Goal: Task Accomplishment & Management: Manage account settings

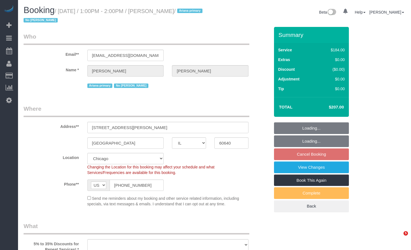
select select "IL"
select select "string:fspay-aeaedf76-2f75-42ef-8b1f-555edced9f59"
select select "number:1"
select select "number:58"
select select "number:139"
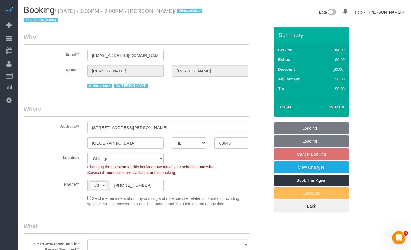
select select "number:106"
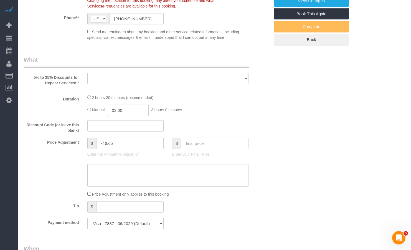
select select "object:1041"
select select "512"
select select "7"
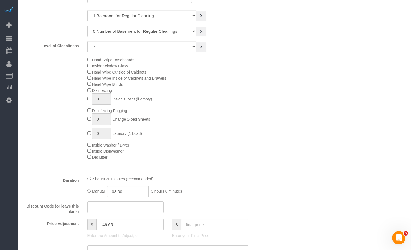
select select "object:1293"
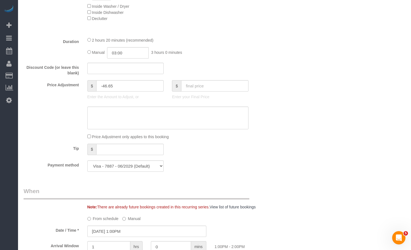
select select "7"
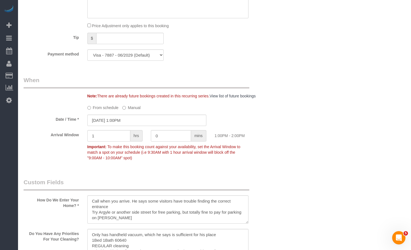
scroll to position [554, 0]
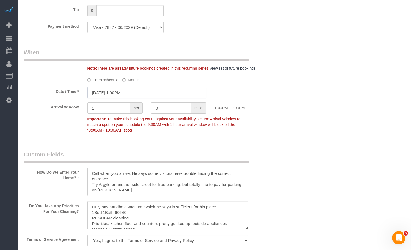
click at [135, 93] on input "[DATE] 1:00PM" at bounding box center [146, 92] width 119 height 11
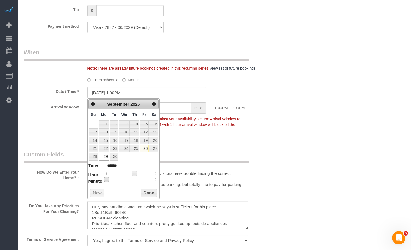
type input "09/29/2025 1:05PM"
type input "******"
type input "09/29/2025 1:10PM"
type input "******"
type input "09/29/2025 1:15PM"
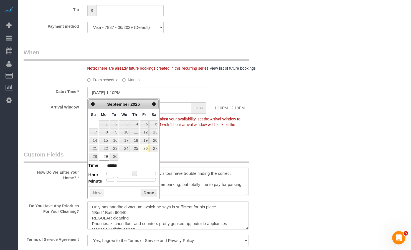
type input "******"
type input "09/29/2025 1:20PM"
type input "******"
type input "09/29/2025 1:25PM"
type input "******"
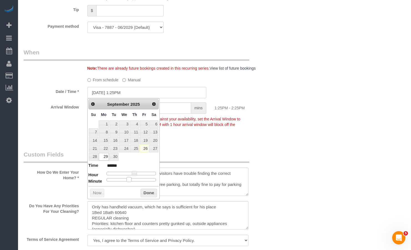
type input "09/29/2025 1:30PM"
type input "******"
drag, startPoint x: 107, startPoint y: 180, endPoint x: 133, endPoint y: 181, distance: 25.5
click at [133, 181] on span at bounding box center [133, 179] width 5 height 5
click at [144, 192] on button "Done" at bounding box center [148, 192] width 16 height 9
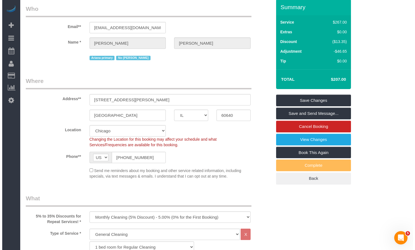
scroll to position [0, 0]
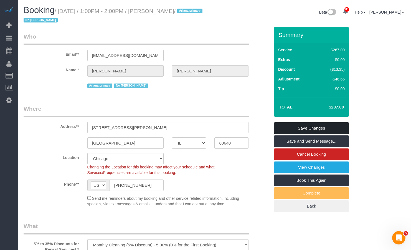
click at [308, 131] on link "Save Changes" at bounding box center [311, 128] width 75 height 12
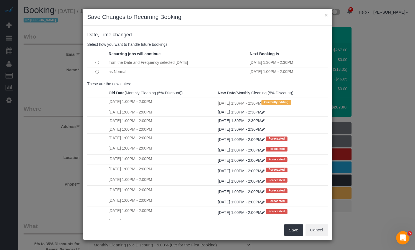
click at [212, 32] on h4 "Date, Time changed" at bounding box center [207, 35] width 240 height 6
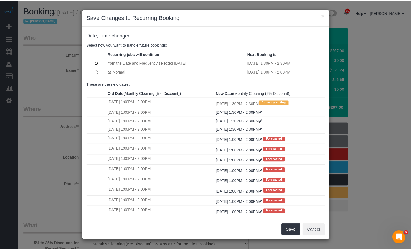
scroll to position [47, 0]
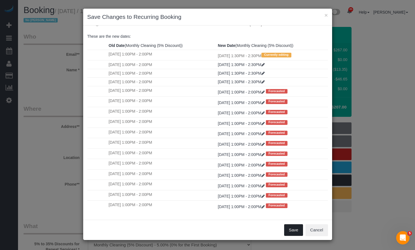
click at [299, 230] on button "Save" at bounding box center [293, 230] width 19 height 12
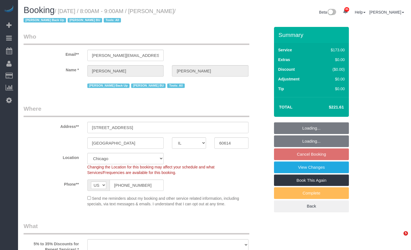
select select "IL"
select select "number:1"
select select "number:58"
select select "number:139"
select select "number:104"
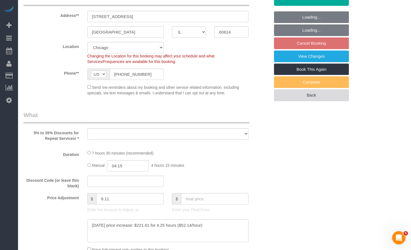
select select "object:1053"
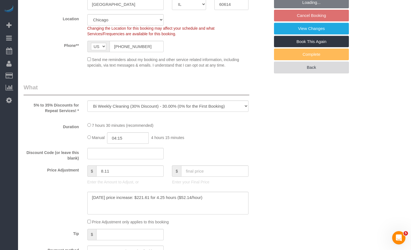
select select "spot1"
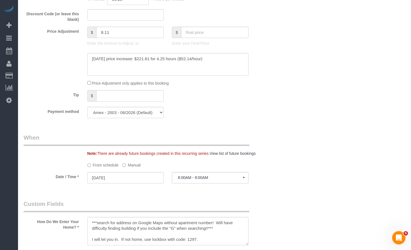
select select "3"
select select "object:1244"
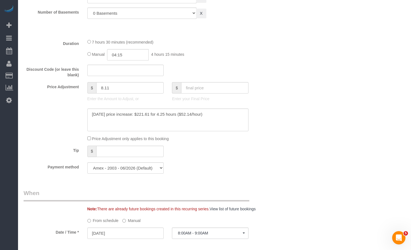
select select "3"
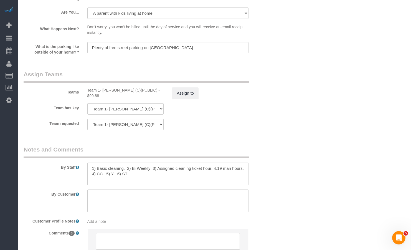
scroll to position [859, 0]
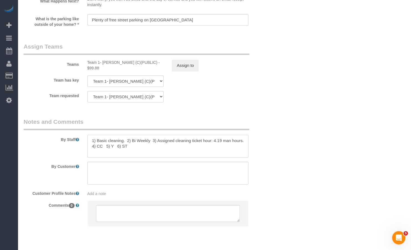
click at [154, 142] on textarea at bounding box center [167, 146] width 161 height 23
click at [93, 135] on textarea at bounding box center [167, 146] width 161 height 23
click at [133, 140] on textarea at bounding box center [167, 146] width 161 height 23
click at [211, 135] on textarea at bounding box center [167, 146] width 161 height 23
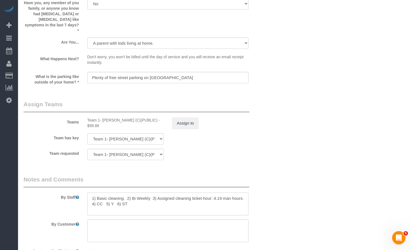
scroll to position [870, 0]
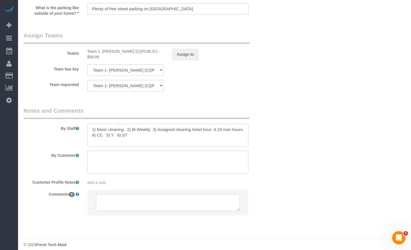
click at [239, 124] on textarea at bounding box center [167, 135] width 161 height 23
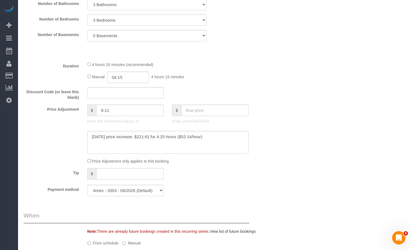
scroll to position [260, 0]
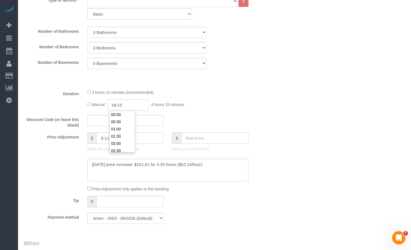
click at [128, 105] on input "04:15" at bounding box center [128, 104] width 42 height 11
type input "04:"
select select "spot6"
select select "spot11"
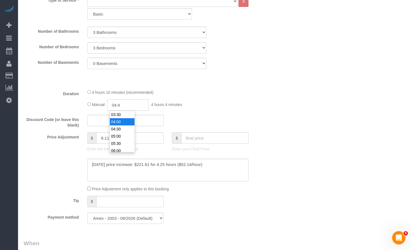
type input "04:45"
select select "spot16"
type input "04:45"
select select "spot21"
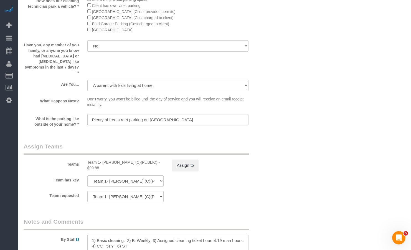
scroll to position [870, 0]
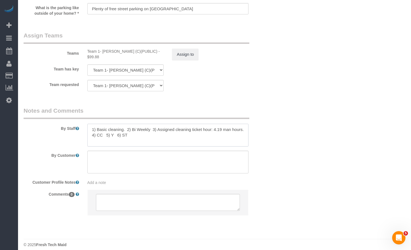
click at [151, 137] on textarea at bounding box center [167, 135] width 161 height 23
click at [166, 127] on textarea at bounding box center [167, 135] width 161 height 23
click at [258, 122] on div "By Staff" at bounding box center [146, 126] width 254 height 40
click at [244, 124] on textarea at bounding box center [167, 135] width 161 height 23
click at [227, 137] on textarea at bounding box center [167, 135] width 161 height 23
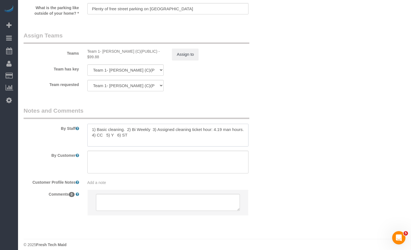
click at [186, 135] on textarea at bounding box center [167, 135] width 161 height 23
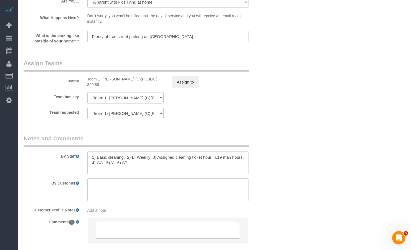
click at [171, 80] on div "Assign to" at bounding box center [210, 82] width 85 height 12
click at [185, 76] on button "Assign to" at bounding box center [185, 82] width 27 height 12
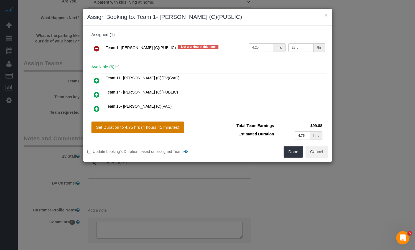
click at [169, 125] on button "Set Duration to 4.75 hrs (4 hours 45 minutes)" at bounding box center [137, 127] width 93 height 12
type input "4.75"
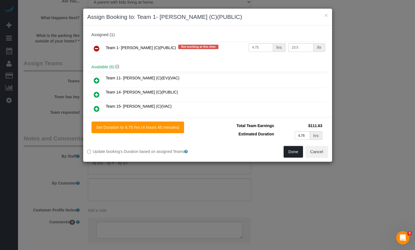
click at [292, 153] on button "Done" at bounding box center [292, 152] width 19 height 12
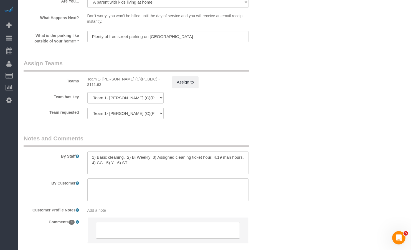
click at [197, 166] on div "× Assign Booking to: Team 1- Ariana (C)(PUBLIC) Assigned (1) Team 1- Ariana (C)…" at bounding box center [205, 125] width 411 height 250
click at [215, 152] on textarea at bounding box center [167, 162] width 161 height 23
click at [217, 152] on textarea at bounding box center [167, 162] width 161 height 23
click at [178, 155] on textarea at bounding box center [167, 162] width 161 height 23
paste textarea "bathroom and our office/stairs but didnt"
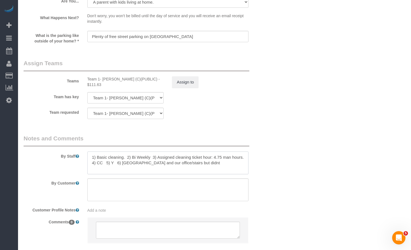
drag, startPoint x: 207, startPoint y: 157, endPoint x: 162, endPoint y: 160, distance: 45.3
click at [131, 158] on textarea at bounding box center [167, 162] width 161 height 23
click at [180, 160] on textarea at bounding box center [167, 162] width 161 height 23
drag, startPoint x: 217, startPoint y: 157, endPoint x: 127, endPoint y: 158, distance: 89.8
click at [127, 158] on textarea at bounding box center [167, 162] width 161 height 23
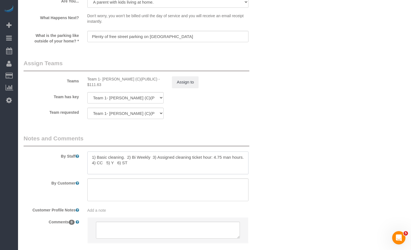
click at [92, 153] on textarea at bounding box center [167, 162] width 161 height 23
click at [101, 151] on textarea at bounding box center [167, 162] width 161 height 23
click at [92, 151] on textarea at bounding box center [167, 162] width 161 height 23
paste textarea "bathroom and our office/stairs but didnt"
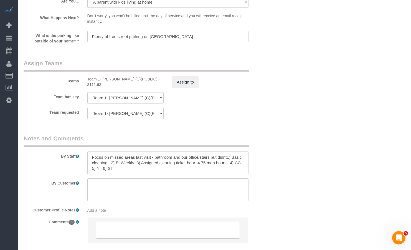
drag, startPoint x: 224, startPoint y: 152, endPoint x: 207, endPoint y: 152, distance: 17.2
click at [207, 152] on textarea at bounding box center [167, 162] width 161 height 23
click at [193, 166] on textarea at bounding box center [167, 162] width 161 height 23
click at [186, 160] on textarea at bounding box center [167, 162] width 161 height 23
click at [203, 157] on textarea at bounding box center [167, 162] width 161 height 23
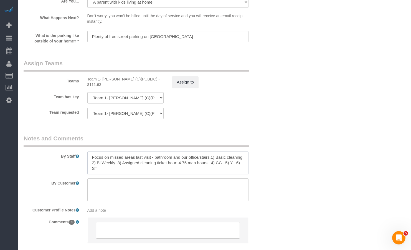
click at [208, 157] on textarea at bounding box center [167, 162] width 161 height 23
click at [206, 158] on textarea at bounding box center [167, 162] width 161 height 23
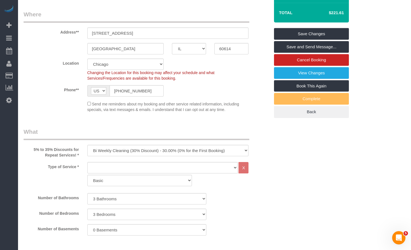
scroll to position [0, 0]
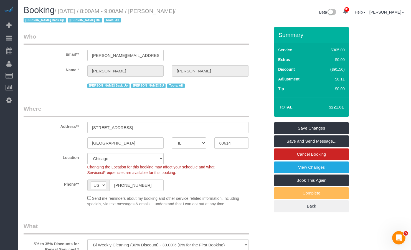
type textarea "Focus on missed areas last visit - bathroom and our office/stairs.1) Basic clea…"
click at [189, 86] on div "Jannette Back Up LIGIA BU Tools: All" at bounding box center [167, 85] width 161 height 9
click at [310, 128] on link "Save Changes" at bounding box center [311, 128] width 75 height 12
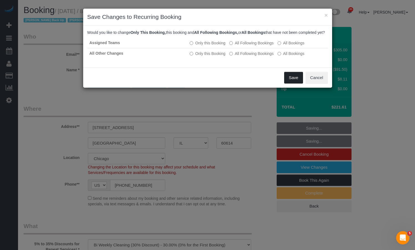
click at [288, 83] on button "Save" at bounding box center [293, 78] width 19 height 12
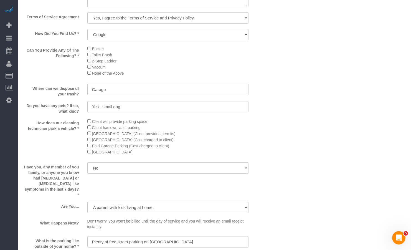
scroll to position [859, 0]
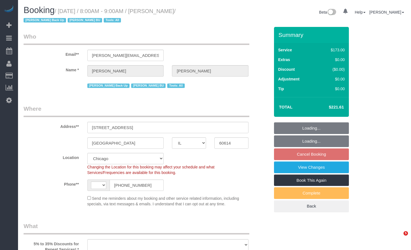
select select "IL"
select select "number:1"
select select "number:58"
select select "number:139"
select select "number:104"
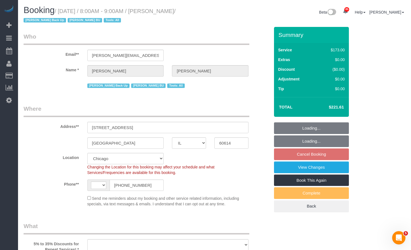
select select "3"
select select "string:US"
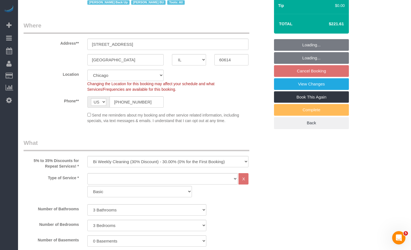
select select "object:1310"
select select "spot1"
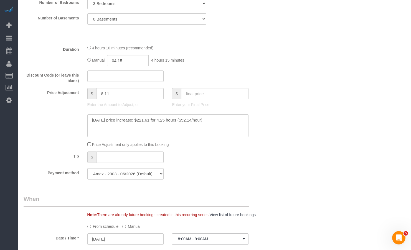
scroll to position [416, 0]
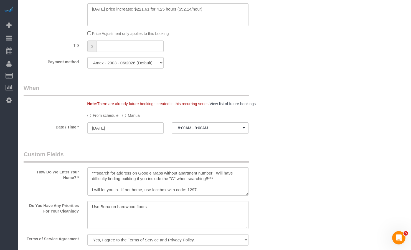
click at [134, 112] on label "Manual" at bounding box center [131, 114] width 18 height 7
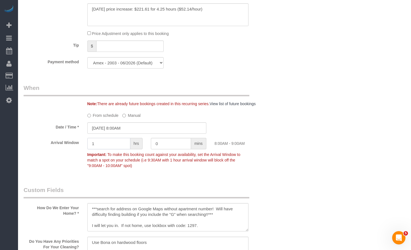
click at [111, 140] on input "1" at bounding box center [108, 143] width 43 height 11
type input "1"
click at [131, 127] on input "09/29/2025 8:00AM" at bounding box center [146, 127] width 119 height 11
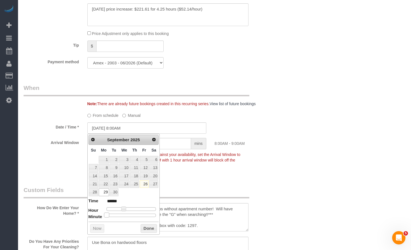
type input "09/29/2025 8:05AM"
type input "******"
type input "09/29/2025 8:10AM"
type input "******"
type input "09/29/2025 8:15AM"
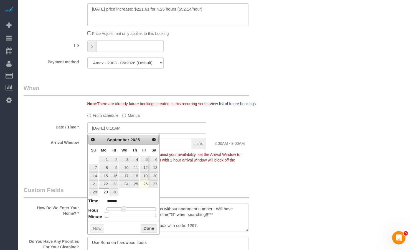
type input "******"
type input "09/29/2025 8:20AM"
type input "******"
type input "09/29/2025 8:25AM"
type input "******"
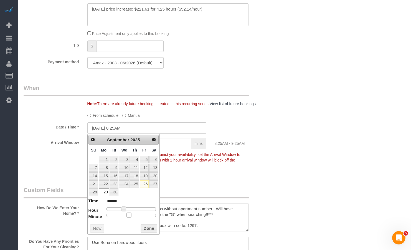
type input "09/29/2025 8:30AM"
type input "******"
drag, startPoint x: 109, startPoint y: 215, endPoint x: 136, endPoint y: 215, distance: 27.2
click at [136, 215] on span at bounding box center [133, 214] width 5 height 5
click at [148, 225] on button "Done" at bounding box center [148, 228] width 16 height 9
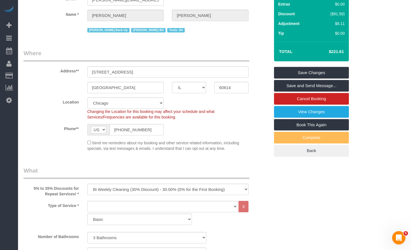
scroll to position [0, 0]
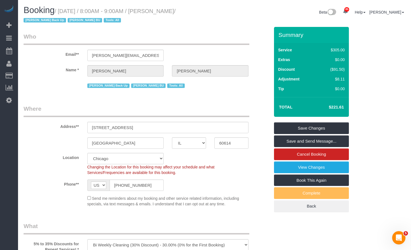
click at [325, 127] on link "Save Changes" at bounding box center [311, 128] width 75 height 12
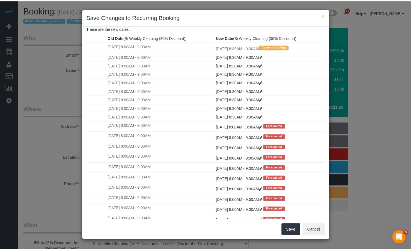
scroll to position [83, 0]
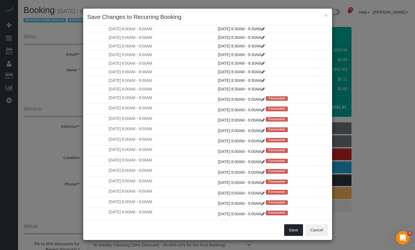
click at [293, 233] on button "Save" at bounding box center [293, 230] width 19 height 12
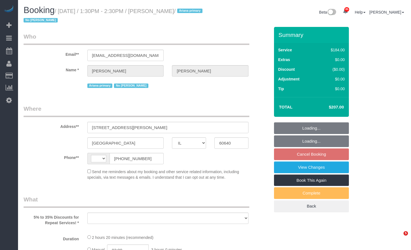
select select "IL"
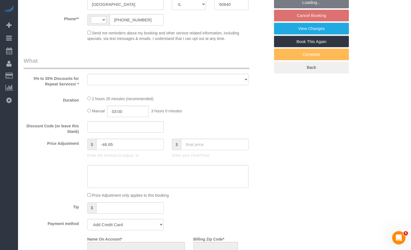
select select "string:fspay-aeaedf76-2f75-42ef-8b1f-555edced9f59"
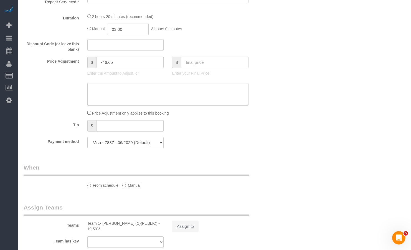
select select "string:[GEOGRAPHIC_DATA]"
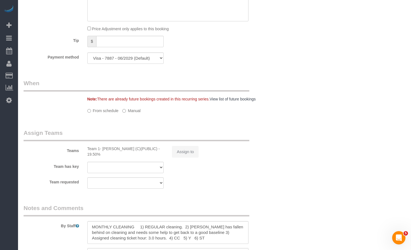
scroll to position [523, 0]
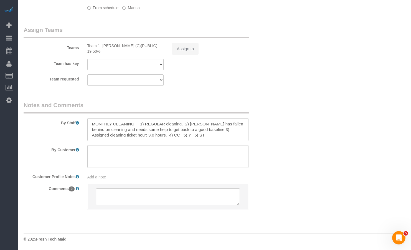
select select "object:1293"
select select "512"
select select "7"
select select "number:1"
select select "number:58"
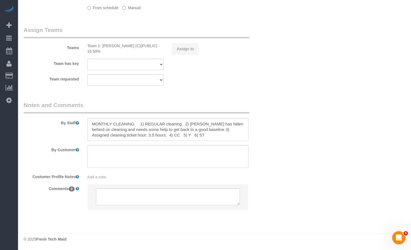
select select "number:139"
select select "number:106"
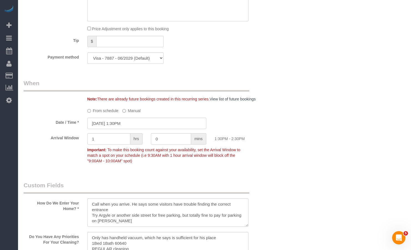
select select "7"
click at [119, 122] on input "[DATE] 1:30PM" at bounding box center [146, 122] width 119 height 11
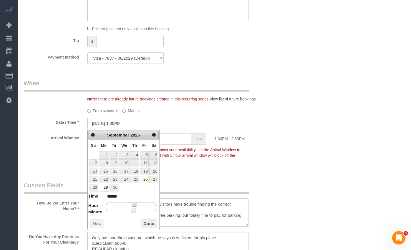
type input "[DATE] 2:30PM"
type input "******"
type input "[DATE] 3:30PM"
type input "******"
type input "[DATE] 2:30PM"
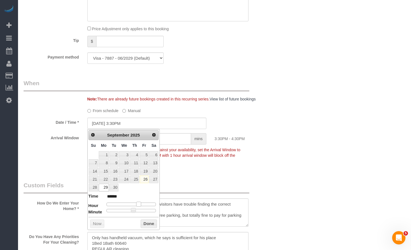
type input "******"
type input "[DATE] 1:30PM"
type input "******"
type input "[DATE] 12:30PM"
type input "*******"
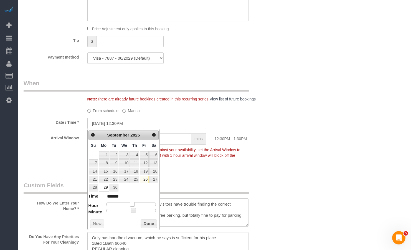
type input "[DATE] 1:30PM"
type input "******"
click at [135, 204] on span at bounding box center [134, 203] width 5 height 5
type input "09/29/2025 1:35PM"
type input "******"
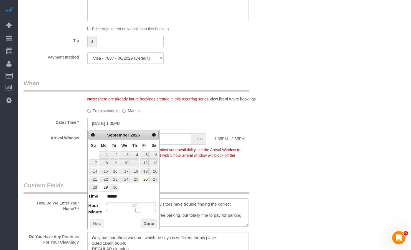
type input "09/29/2025 1:40PM"
type input "******"
type input "09/29/2025 1:45PM"
type input "******"
type input "09/29/2025 1:50PM"
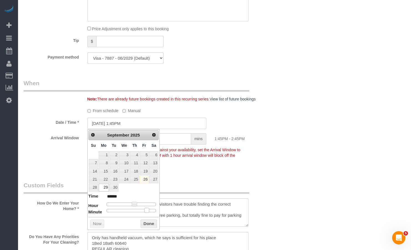
type input "******"
type input "09/29/2025 1:45PM"
type input "******"
type input "09/29/2025 1:50PM"
type input "******"
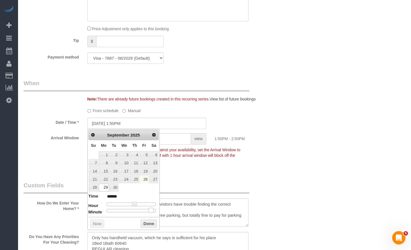
type input "09/29/2025 1:45PM"
type input "******"
type input "09/29/2025 1:50PM"
type input "******"
drag, startPoint x: 134, startPoint y: 211, endPoint x: 152, endPoint y: 211, distance: 18.0
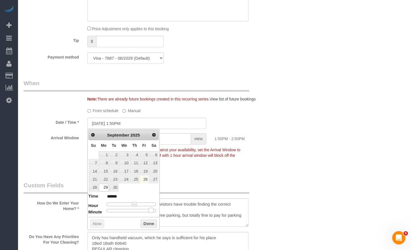
click at [152, 211] on span at bounding box center [151, 210] width 5 height 5
click at [147, 227] on button "Done" at bounding box center [148, 223] width 16 height 9
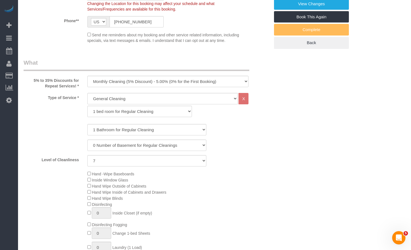
scroll to position [0, 0]
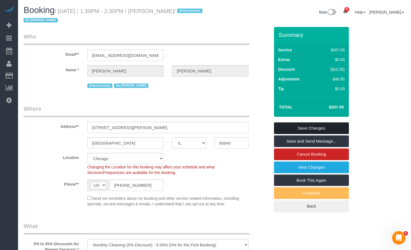
click at [329, 129] on link "Save Changes" at bounding box center [311, 128] width 75 height 12
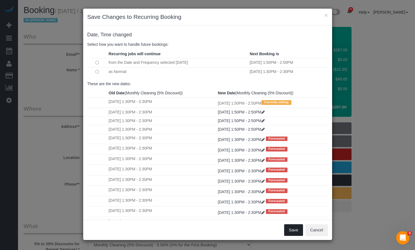
click at [299, 233] on button "Save" at bounding box center [293, 230] width 19 height 12
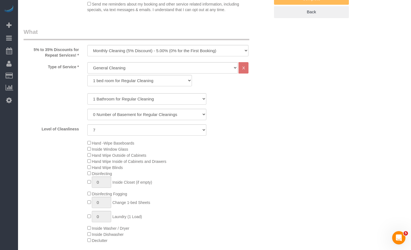
scroll to position [360, 0]
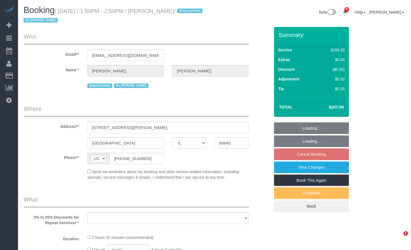
select select "IL"
select select "string:fspay-aeaedf76-2f75-42ef-8b1f-555edced9f59"
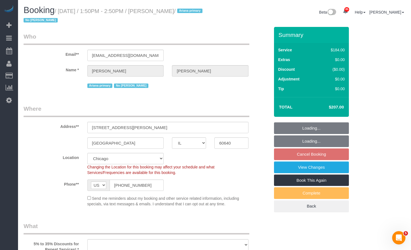
select select "object:821"
select select "number:1"
select select "number:58"
select select "number:139"
select select "number:106"
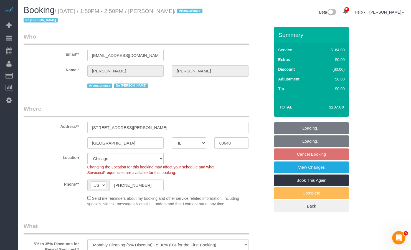
select select "512"
select select "7"
select select "object:1367"
select select "7"
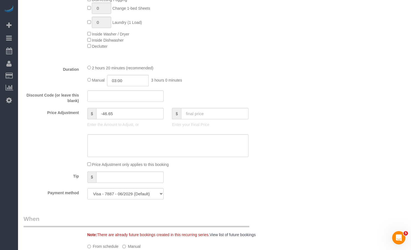
scroll to position [471, 0]
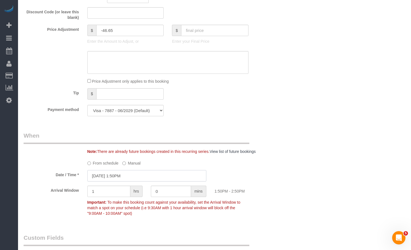
click at [124, 177] on input "09/29/2025 1:50PM" at bounding box center [146, 175] width 119 height 11
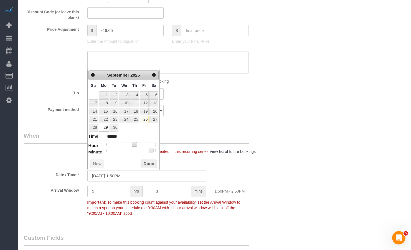
type input "09/29/2025 2:50PM"
type input "******"
type input "09/29/2025 1:50PM"
type input "******"
type input "09/29/2025 2:50PM"
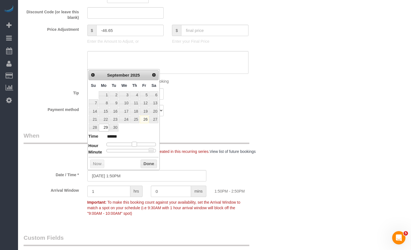
type input "******"
click at [137, 144] on span at bounding box center [136, 144] width 5 height 5
type input "09/29/2025 2:45PM"
type input "******"
type input "09/29/2025 2:40PM"
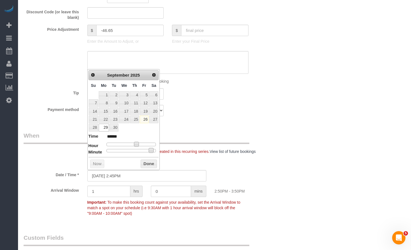
type input "******"
type input "09/29/2025 2:35PM"
type input "******"
type input "09/29/2025 2:30PM"
type input "******"
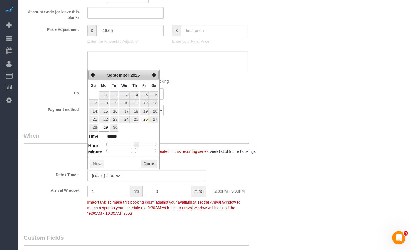
type input "09/29/2025 2:25PM"
type input "******"
type input "09/29/2025 2:20PM"
type input "******"
type input "09/29/2025 2:15PM"
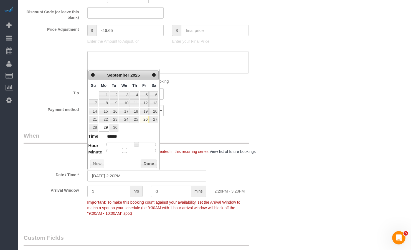
type input "******"
type input "09/29/2025 2:10PM"
type input "******"
type input "09/29/2025 2:05PM"
type input "******"
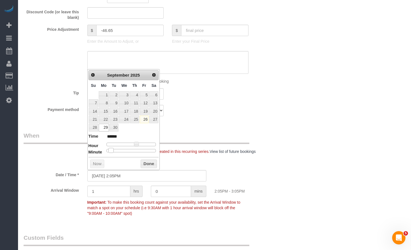
type input "09/29/2025 2:00PM"
type input "******"
drag, startPoint x: 152, startPoint y: 150, endPoint x: 86, endPoint y: 155, distance: 65.6
click at [143, 165] on button "Done" at bounding box center [148, 163] width 16 height 9
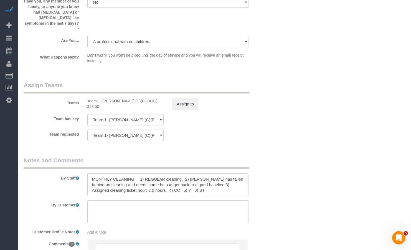
scroll to position [992, 0]
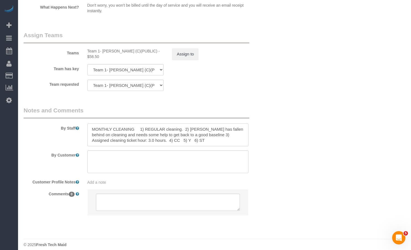
click at [158, 130] on textarea at bounding box center [167, 134] width 161 height 23
click at [203, 131] on textarea at bounding box center [167, 134] width 161 height 23
click at [201, 133] on textarea at bounding box center [167, 134] width 161 height 23
type textarea "MONTHLY CLEANING 1) REGULAR cleaning. 2) Young guy has fallen behind on cleanin…"
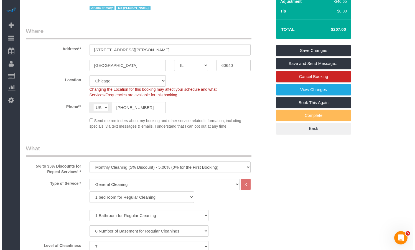
scroll to position [50, 0]
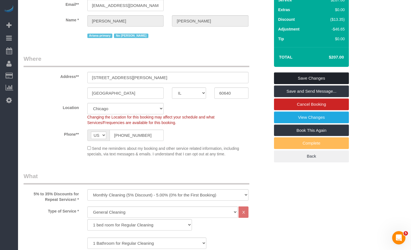
click at [305, 76] on link "Save Changes" at bounding box center [311, 78] width 75 height 12
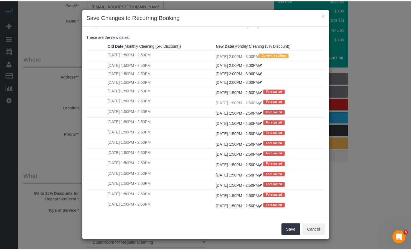
scroll to position [20, 0]
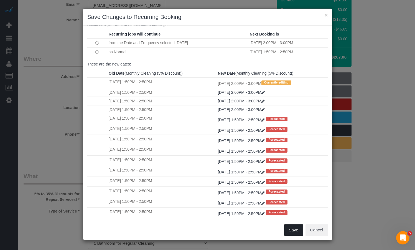
click at [296, 228] on button "Save" at bounding box center [293, 230] width 19 height 12
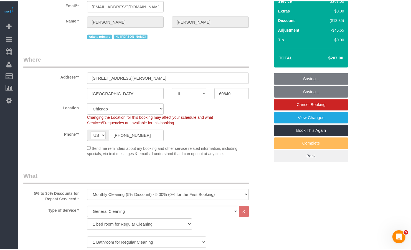
scroll to position [27, 0]
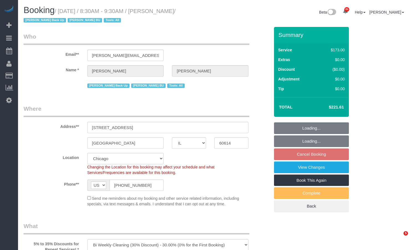
select select "IL"
select select "3"
select select "number:1"
select select "number:58"
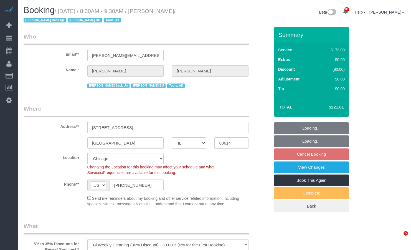
select select "number:139"
select select "number:104"
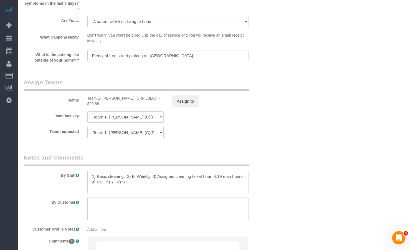
scroll to position [906, 0]
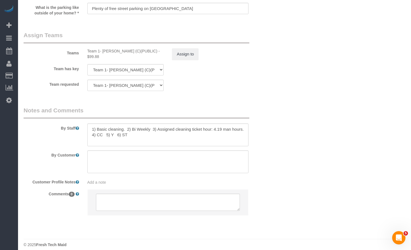
click at [210, 141] on sui-booking-comments "By Staff By Customer Customer Profile Notes Add a note Comments 0" at bounding box center [147, 163] width 246 height 114
click at [212, 130] on textarea at bounding box center [167, 134] width 161 height 23
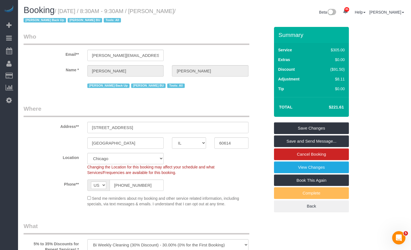
scroll to position [28, 0]
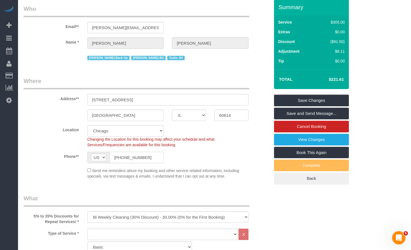
drag, startPoint x: 146, startPoint y: 154, endPoint x: 88, endPoint y: 150, distance: 58.6
click at [88, 150] on sui-booking-location "Location [GEOGRAPHIC_DATA] [GEOGRAPHIC_DATA] Skokie Northwest Western Changing …" at bounding box center [147, 152] width 246 height 54
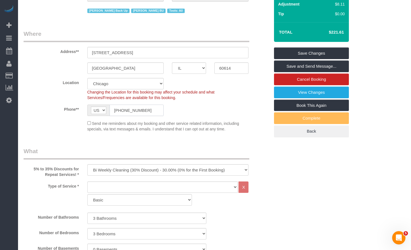
scroll to position [0, 0]
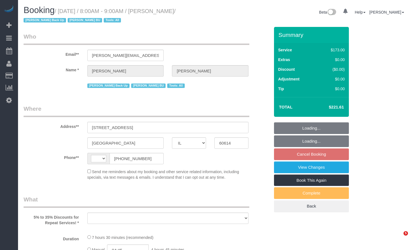
select select "IL"
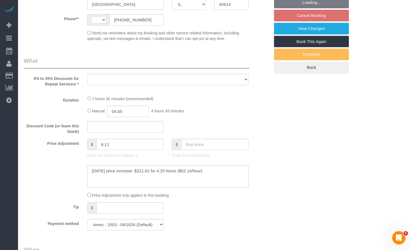
select select "string:US"
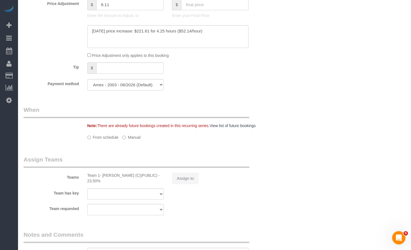
select select "object:825"
select select "number:1"
select select "number:58"
select select "number:139"
select select "number:104"
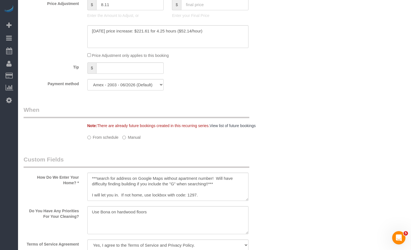
select select "3"
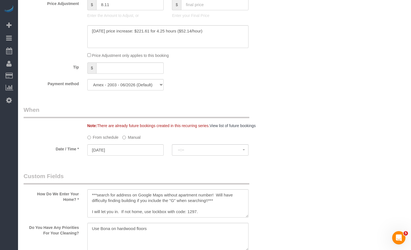
scroll to position [421, 0]
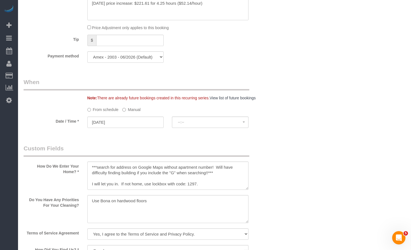
select select "object:1244"
select select "spot1"
select select "3"
click at [127, 109] on label "Manual" at bounding box center [131, 108] width 18 height 7
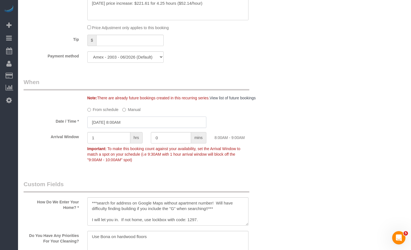
click at [150, 124] on input "09/29/2025 8:00AM" at bounding box center [146, 121] width 119 height 11
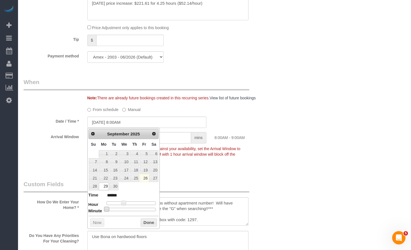
type input "09/29/2025 8:05AM"
type input "******"
type input "09/29/2025 8:10AM"
type input "******"
type input "09/29/2025 8:15AM"
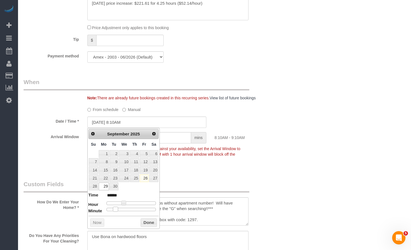
type input "******"
type input "09/29/2025 8:20AM"
type input "******"
type input "09/29/2025 8:25AM"
type input "******"
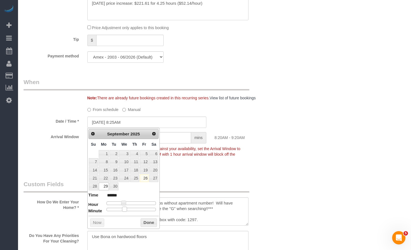
type input "09/29/2025 8:30AM"
type input "******"
drag, startPoint x: 109, startPoint y: 210, endPoint x: 133, endPoint y: 212, distance: 24.5
click at [133, 212] on div "Prev Next September 2025 Su Mo Tu We Th Fr Sa 1 2 3 4 5 6 7 8 9 10 11 12 13 14 …" at bounding box center [123, 178] width 73 height 101
click at [148, 220] on button "Done" at bounding box center [148, 222] width 16 height 9
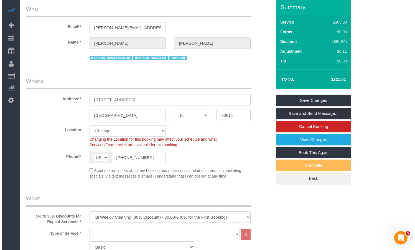
scroll to position [0, 0]
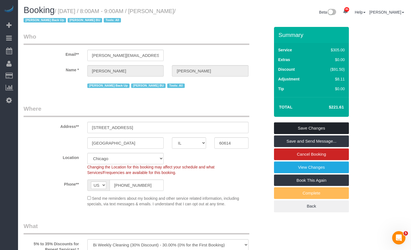
click at [317, 127] on link "Save Changes" at bounding box center [311, 128] width 75 height 12
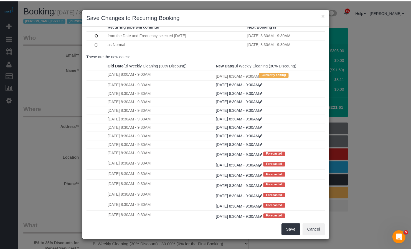
scroll to position [83, 0]
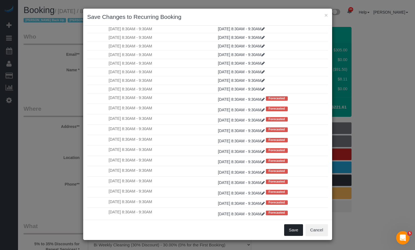
click at [293, 229] on button "Save" at bounding box center [293, 230] width 19 height 12
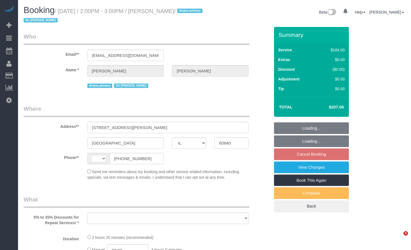
select select "IL"
select select "string:fspay-aeaedf76-2f75-42ef-8b1f-555edced9f59"
select select "string:[GEOGRAPHIC_DATA]"
select select "512"
select select "7"
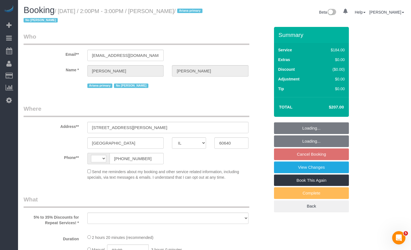
select select "number:1"
select select "number:58"
select select "number:139"
select select "number:106"
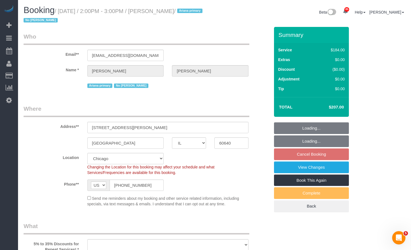
select select "object:1275"
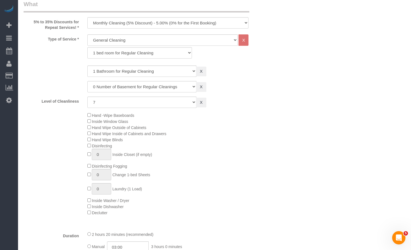
select select "7"
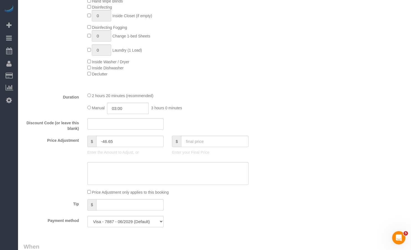
scroll to position [416, 0]
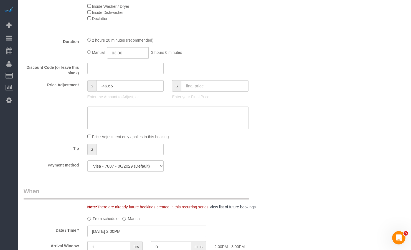
select select "object:1364"
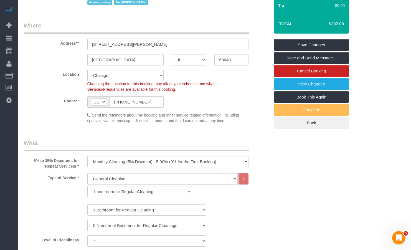
scroll to position [28, 0]
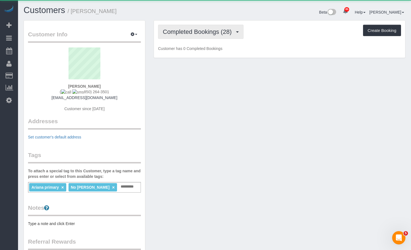
click at [198, 37] on button "Completed Bookings (28)" at bounding box center [200, 32] width 85 height 14
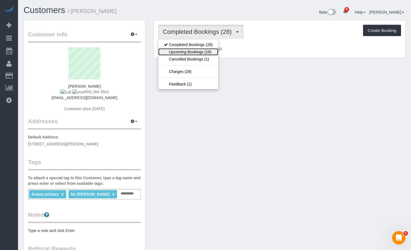
click at [193, 52] on link "Upcoming Bookings (16)" at bounding box center [188, 51] width 60 height 7
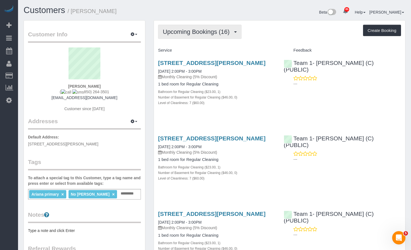
click at [224, 32] on span "Upcoming Bookings (16)" at bounding box center [198, 31] width 70 height 7
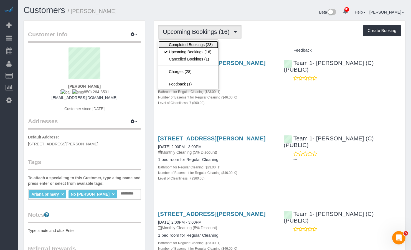
click at [211, 44] on link "Completed Bookings (28)" at bounding box center [188, 44] width 60 height 7
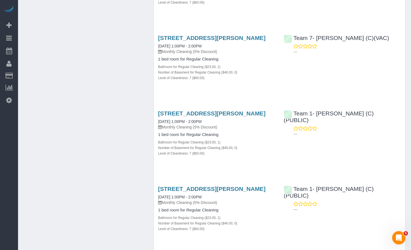
scroll to position [1219, 0]
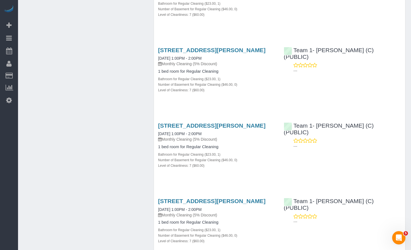
drag, startPoint x: 410, startPoint y: 146, endPoint x: 411, endPoint y: 137, distance: 9.4
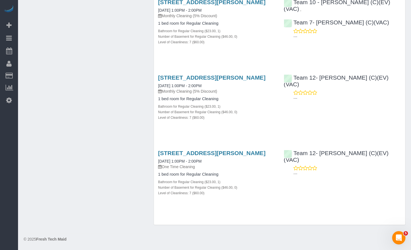
scroll to position [2125, 0]
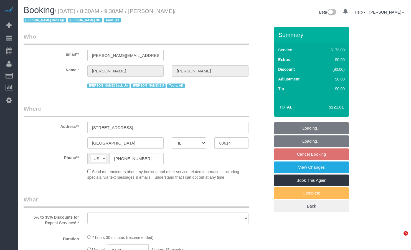
select select "IL"
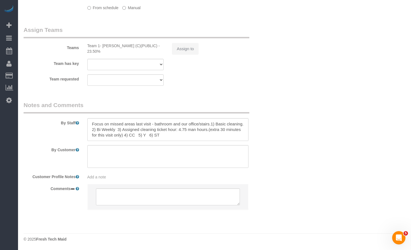
select select "3"
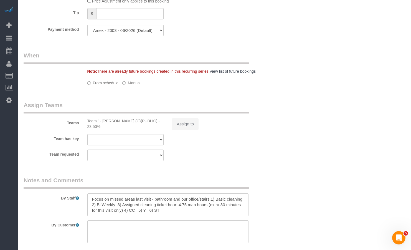
scroll to position [523, 0]
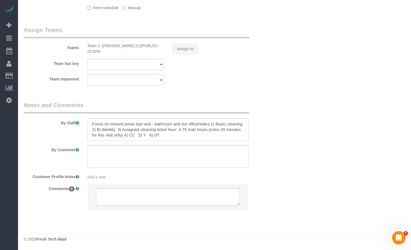
select select "object:928"
select select "number:1"
select select "number:58"
select select "number:139"
select select "number:104"
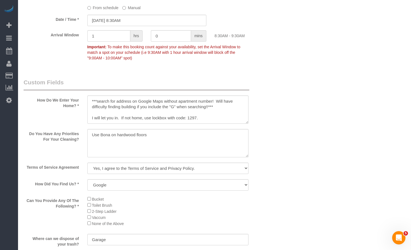
select select "3"
select select "object:1319"
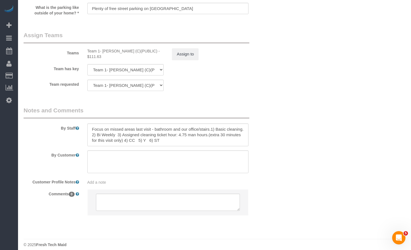
scroll to position [878, 0]
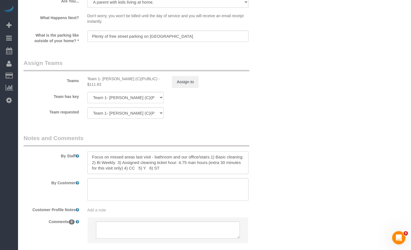
click at [197, 161] on textarea at bounding box center [167, 162] width 161 height 23
click at [184, 157] on textarea at bounding box center [167, 162] width 161 height 23
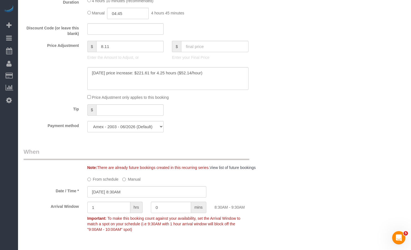
scroll to position [324, 0]
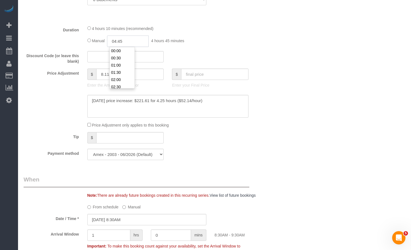
drag, startPoint x: 129, startPoint y: 40, endPoint x: 120, endPoint y: 41, distance: 9.7
click at [120, 41] on input "04:45" at bounding box center [128, 40] width 42 height 11
type input "04:15"
drag, startPoint x: 344, startPoint y: 109, endPoint x: 342, endPoint y: 112, distance: 3.1
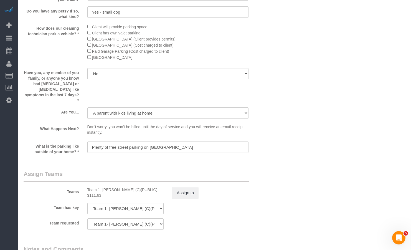
scroll to position [851, 0]
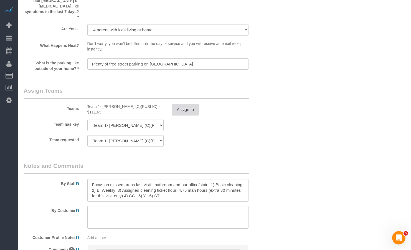
click at [182, 104] on button "Assign to" at bounding box center [185, 110] width 27 height 12
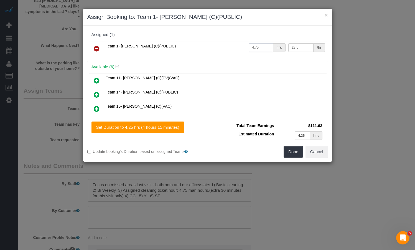
drag, startPoint x: 258, startPoint y: 47, endPoint x: 218, endPoint y: 47, distance: 40.2
click at [220, 47] on tr "Team 1- Ariana (C)(PUBLIC) 4.75 hrs 23.5 /hr" at bounding box center [208, 49] width 238 height 14
type input "4.15"
click at [292, 153] on button "Done" at bounding box center [292, 152] width 19 height 12
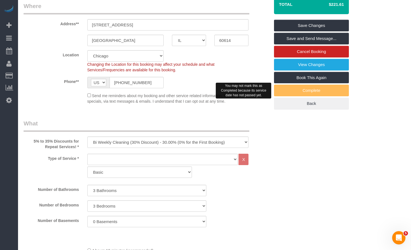
scroll to position [0, 0]
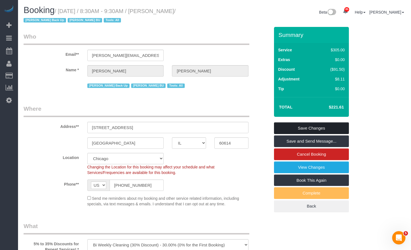
click at [318, 128] on link "Save Changes" at bounding box center [311, 128] width 75 height 12
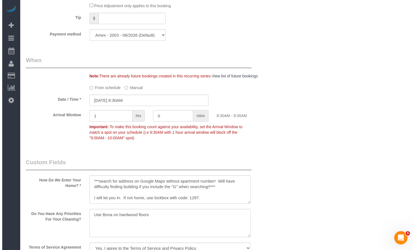
scroll to position [637, 0]
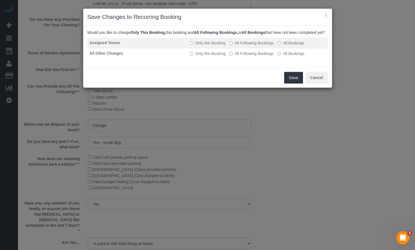
click at [255, 46] on label "All Following Bookings" at bounding box center [251, 43] width 44 height 6
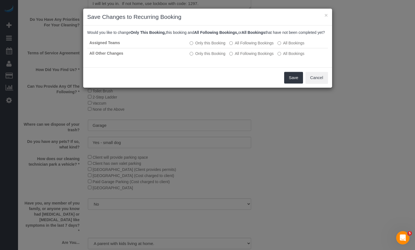
drag, startPoint x: 259, startPoint y: 58, endPoint x: 274, endPoint y: 66, distance: 16.5
click at [260, 56] on label "All Following Bookings" at bounding box center [251, 54] width 44 height 6
click at [293, 83] on button "Save" at bounding box center [293, 78] width 19 height 12
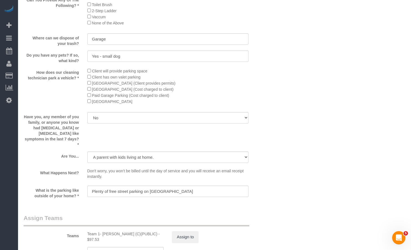
scroll to position [906, 0]
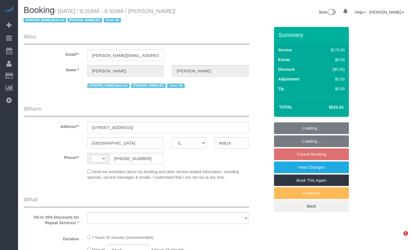
select select "IL"
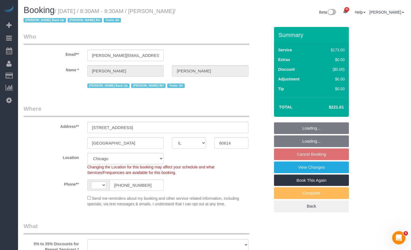
select select "string:[GEOGRAPHIC_DATA]"
select select "object:1057"
select select "number:1"
select select "number:58"
select select "number:139"
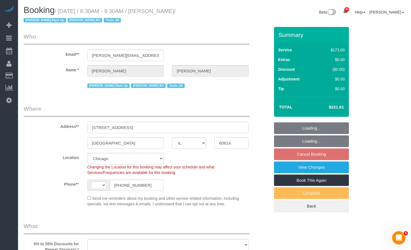
select select "number:104"
select select "object:1062"
select select "3"
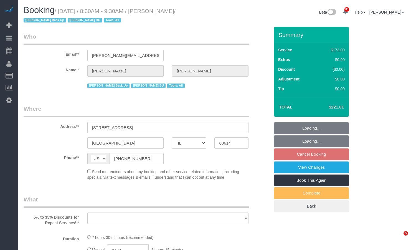
select select "IL"
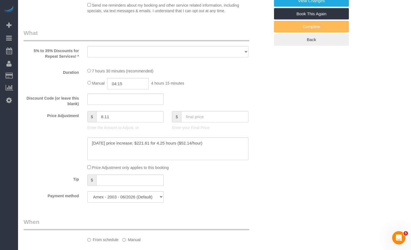
select select "3"
select select "number:1"
select select "number:58"
select select "number:139"
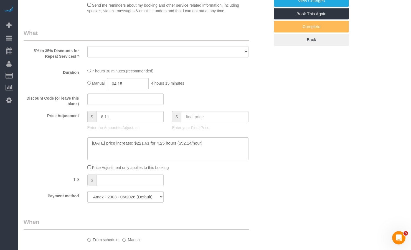
select select "number:104"
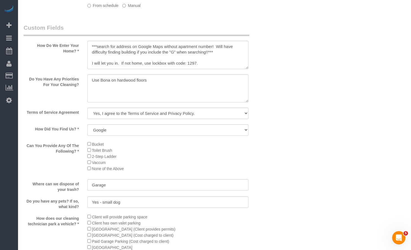
select select "object:1253"
select select "3"
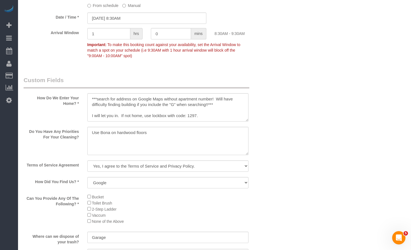
scroll to position [442, 0]
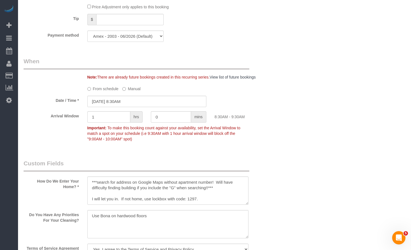
click at [309, 55] on div "Who Email** [PERSON_NAME][EMAIL_ADDRESS][PERSON_NAME][DOMAIN_NAME] Name * [PERS…" at bounding box center [215, 142] width 382 height 1115
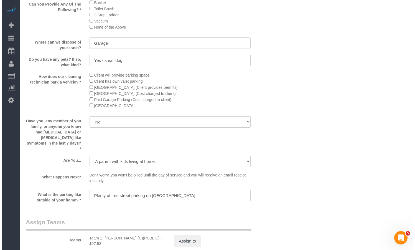
scroll to position [802, 0]
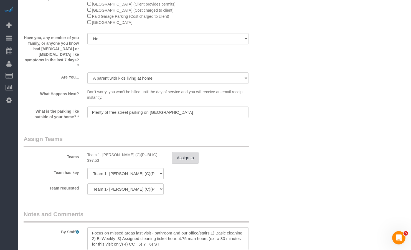
click at [191, 154] on button "Assign to" at bounding box center [185, 158] width 27 height 12
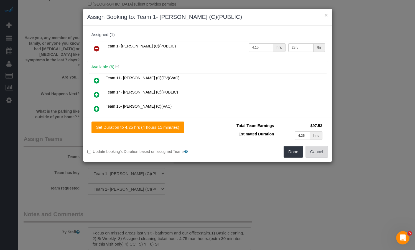
click at [315, 152] on button "Cancel" at bounding box center [316, 152] width 22 height 12
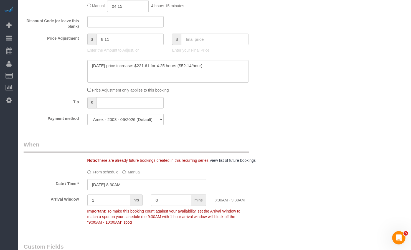
scroll to position [331, 0]
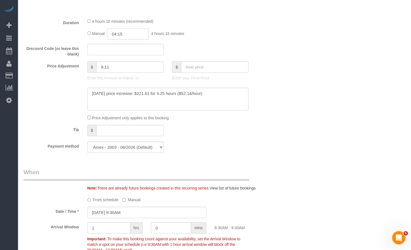
click at [136, 37] on input "04:15" at bounding box center [128, 33] width 42 height 11
type input "04:45"
click at [258, 52] on div "Discount Code (or leave this blank)" at bounding box center [146, 50] width 254 height 13
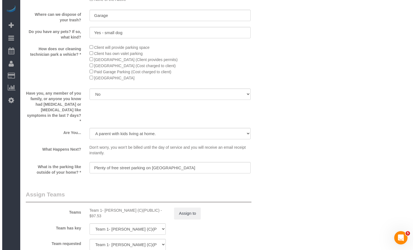
scroll to position [906, 0]
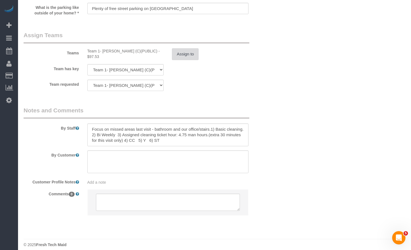
click at [180, 48] on button "Assign to" at bounding box center [185, 54] width 27 height 12
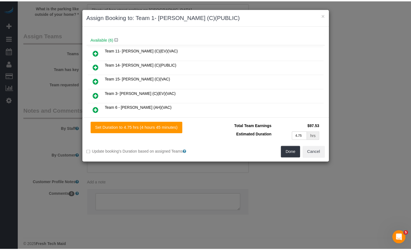
scroll to position [0, 0]
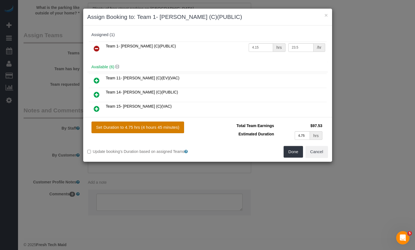
click at [173, 127] on button "Set Duration to 4.75 hrs (4 hours 45 minutes)" at bounding box center [137, 127] width 93 height 12
type input "4.75"
click at [296, 150] on button "Done" at bounding box center [292, 152] width 19 height 12
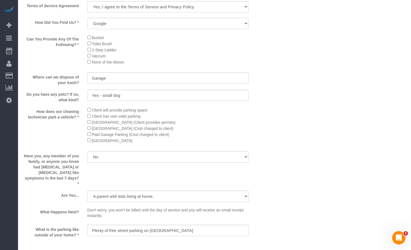
scroll to position [851, 0]
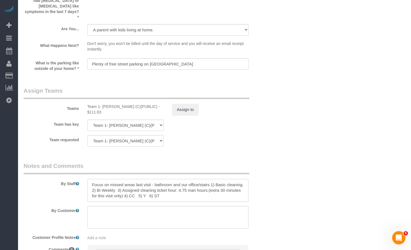
click at [115, 191] on textarea at bounding box center [167, 190] width 161 height 23
click at [108, 191] on textarea at bounding box center [167, 190] width 161 height 23
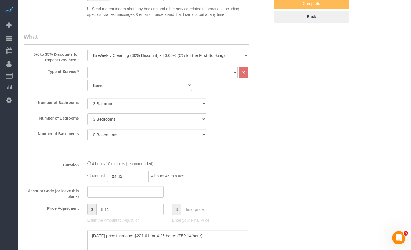
scroll to position [0, 0]
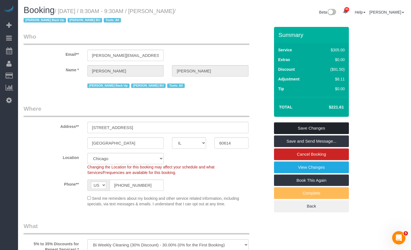
click at [313, 130] on link "Save Changes" at bounding box center [311, 128] width 75 height 12
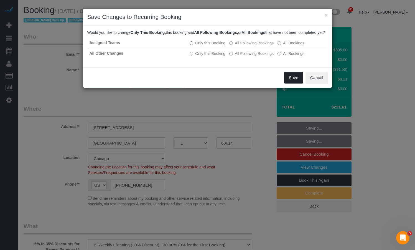
click at [290, 83] on button "Save" at bounding box center [293, 78] width 19 height 12
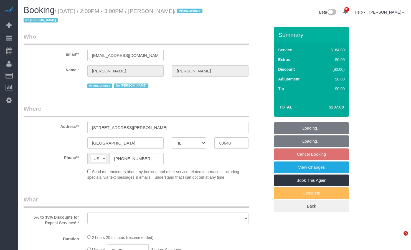
select select "IL"
select select "string:fspay-aeaedf76-2f75-42ef-8b1f-555edced9f59"
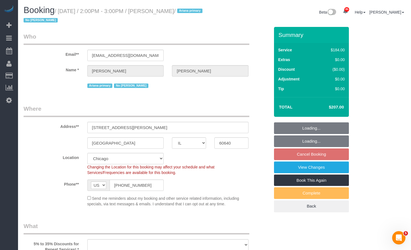
select select "number:1"
select select "number:58"
select select "number:139"
select select "number:106"
select select "object:1146"
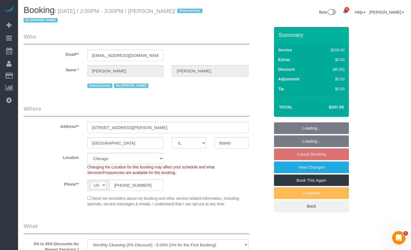
select select "512"
select select "object:1293"
select select "7"
select select "IL"
select select "512"
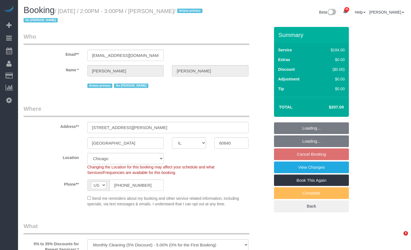
select select "string:fspay-aeaedf76-2f75-42ef-8b1f-555edced9f59"
select select "number:1"
select select "number:58"
select select "number:139"
select select "number:106"
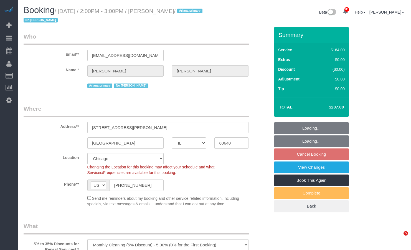
select select "7"
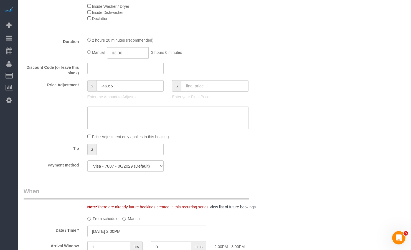
scroll to position [499, 0]
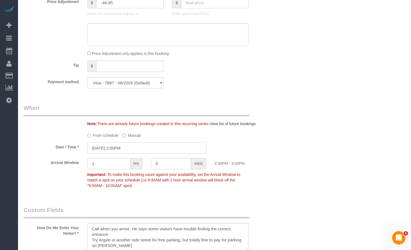
click at [128, 147] on input "[DATE] 2:00PM" at bounding box center [146, 147] width 119 height 11
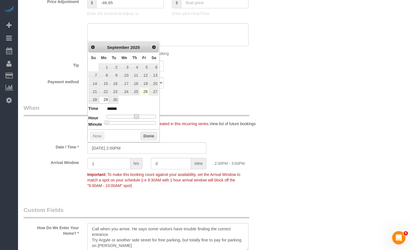
type input "[DATE] 3:00PM"
type input "******"
type input "[DATE] 2:00PM"
type input "******"
type input "[DATE] 1:00PM"
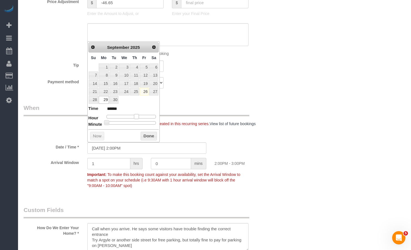
type input "******"
type input "[DATE] 12:00PM"
type input "*******"
drag, startPoint x: 136, startPoint y: 115, endPoint x: 132, endPoint y: 116, distance: 4.4
click at [132, 116] on span at bounding box center [132, 116] width 5 height 5
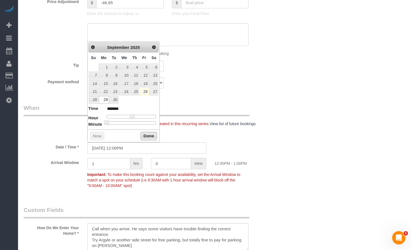
click at [143, 132] on button "Done" at bounding box center [148, 136] width 16 height 9
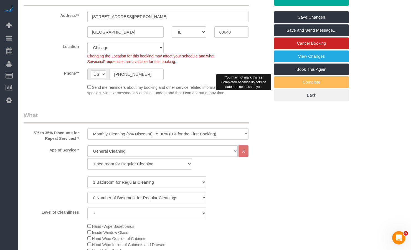
scroll to position [0, 0]
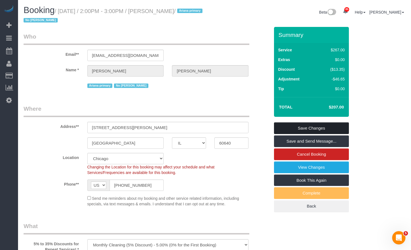
click at [301, 130] on link "Save Changes" at bounding box center [311, 128] width 75 height 12
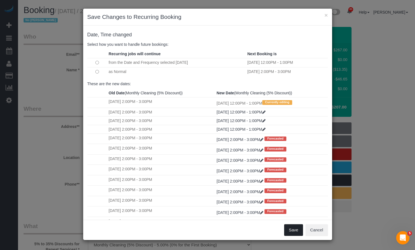
drag, startPoint x: 292, startPoint y: 229, endPoint x: 36, endPoint y: 30, distance: 324.5
click at [36, 30] on div "× Save Changes to Recurring Booking Date, Time changed Select how you want to h…" at bounding box center [207, 125] width 415 height 250
click at [99, 72] on td at bounding box center [97, 71] width 20 height 9
click at [298, 230] on button "Save" at bounding box center [293, 230] width 19 height 12
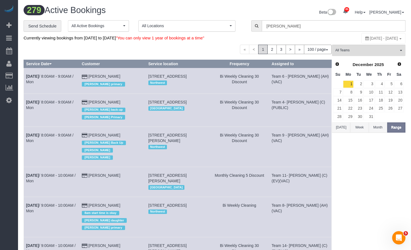
click at [204, 43] on div "Currently viewing bookings from [DATE] to [DATE] "You can only view 1 year of b…" at bounding box center [151, 38] width 254 height 11
